Goal: Browse casually: Explore the website without a specific task or goal

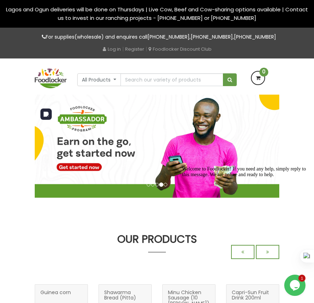
click at [148, 186] on li at bounding box center [148, 185] width 4 height 4
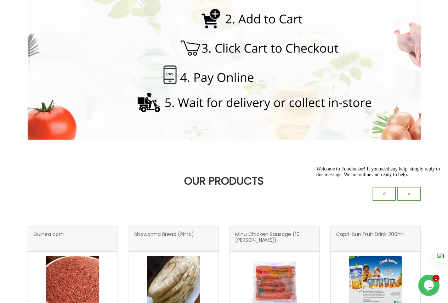
scroll to position [140, 0]
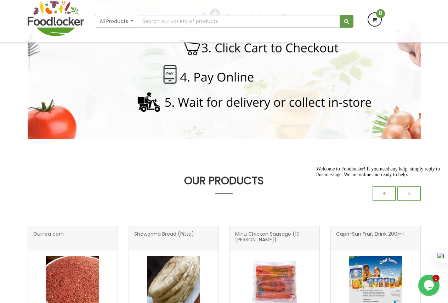
click at [380, 177] on div "Welcome to Foodlocker! If you need any help, simply reply to this message. We a…" at bounding box center [379, 171] width 127 height 11
click at [404, 177] on div "Welcome to Foodlocker! If you need any help, simply reply to this message. We a…" at bounding box center [379, 171] width 127 height 11
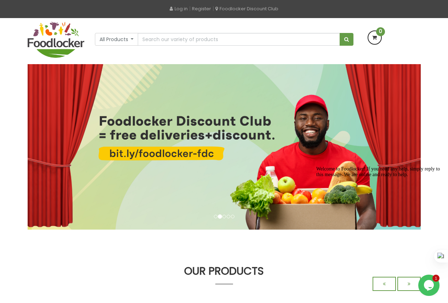
scroll to position [41, 0]
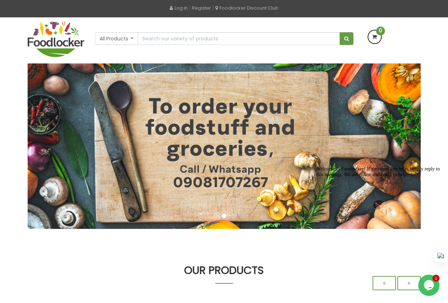
click at [316, 166] on icon "Chat attention grabber" at bounding box center [316, 166] width 0 height 0
click at [376, 287] on div at bounding box center [396, 283] width 48 height 14
click at [384, 283] on div at bounding box center [396, 283] width 48 height 14
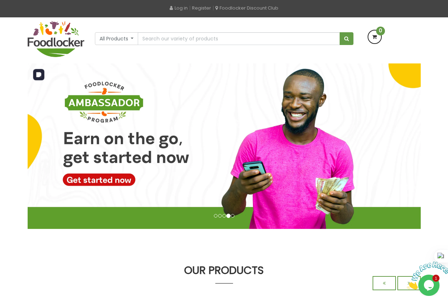
click at [218, 214] on li at bounding box center [220, 216] width 4 height 4
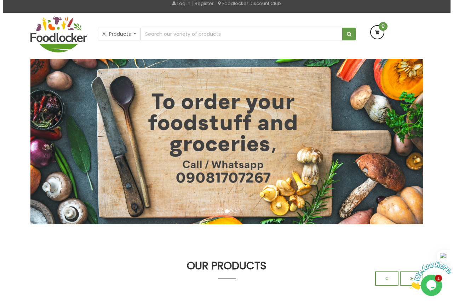
scroll to position [45, 0]
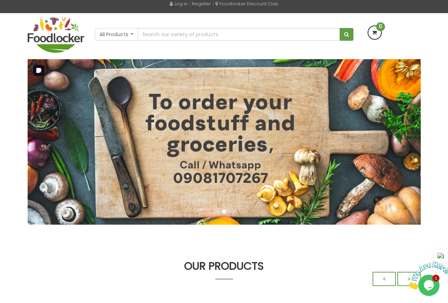
click at [218, 212] on li at bounding box center [220, 211] width 4 height 4
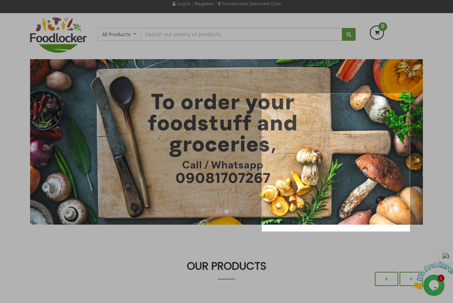
drag, startPoint x: 262, startPoint y: 93, endPoint x: 408, endPoint y: 230, distance: 200.0
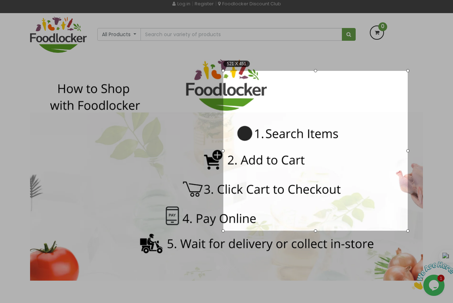
drag, startPoint x: 261, startPoint y: 92, endPoint x: 223, endPoint y: 69, distance: 44.7
click at [223, 69] on div at bounding box center [223, 70] width 3 height 3
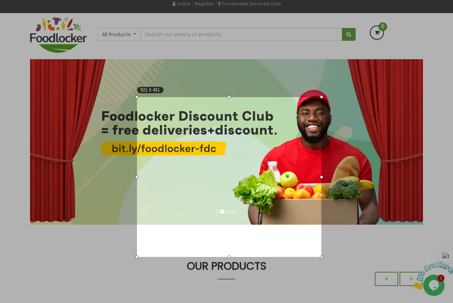
drag, startPoint x: 276, startPoint y: 79, endPoint x: 186, endPoint y: 104, distance: 93.8
click at [186, 104] on div "521 X 451" at bounding box center [229, 177] width 184 height 160
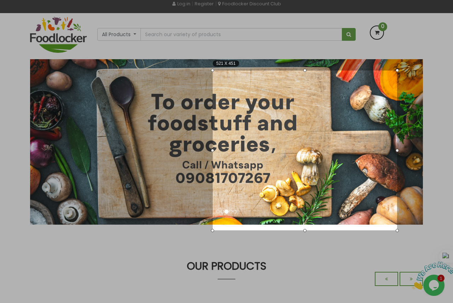
drag, startPoint x: 186, startPoint y: 104, endPoint x: 265, endPoint y: 78, distance: 83.7
click at [265, 78] on div "521 X 451" at bounding box center [305, 150] width 184 height 160
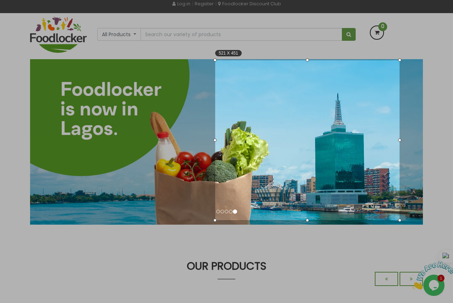
drag, startPoint x: 263, startPoint y: 176, endPoint x: 265, endPoint y: 166, distance: 10.6
click at [265, 166] on div "521 X 451" at bounding box center [307, 140] width 184 height 160
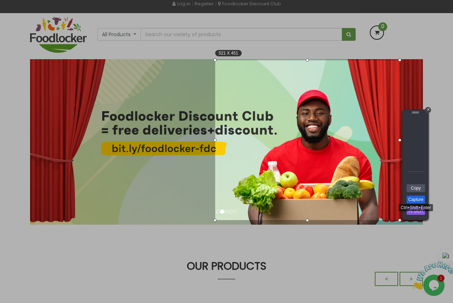
click at [419, 202] on link "Capture" at bounding box center [416, 199] width 18 height 8
